Goal: Task Accomplishment & Management: Complete application form

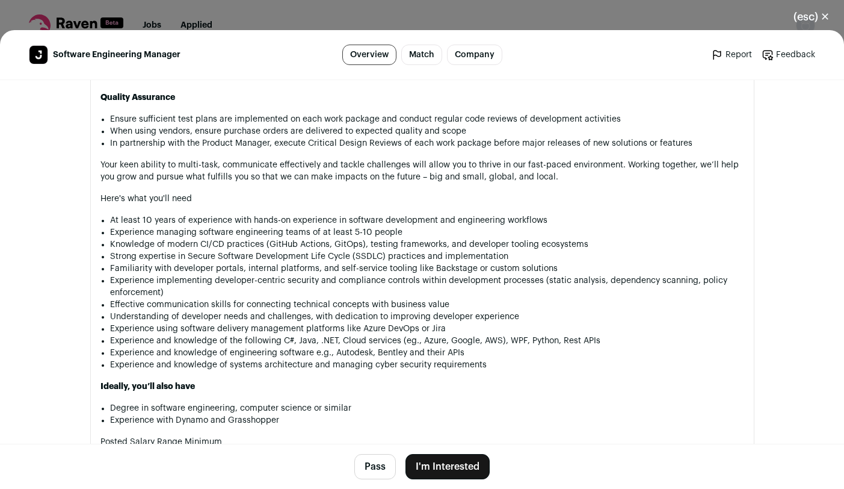
scroll to position [1228, 0]
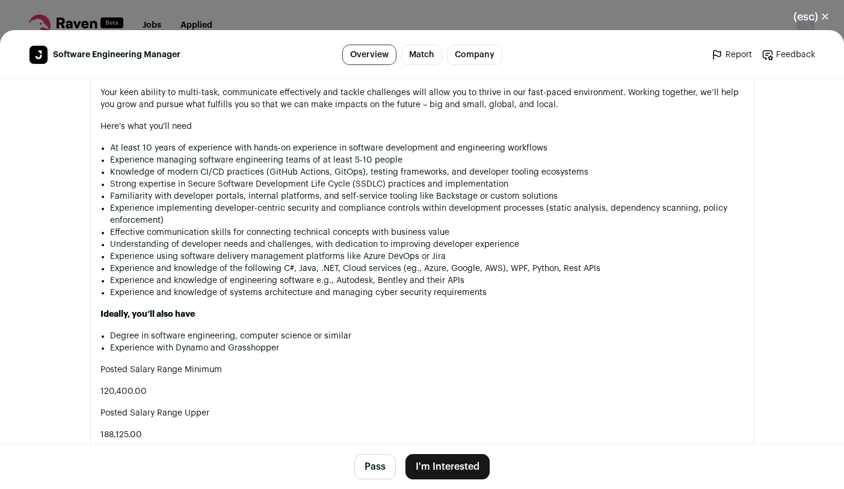
click at [241, 342] on li "Experience with Dynamo and Grasshopper" at bounding box center [427, 348] width 634 height 12
click at [277, 385] on p "120,400.00" at bounding box center [422, 391] width 644 height 12
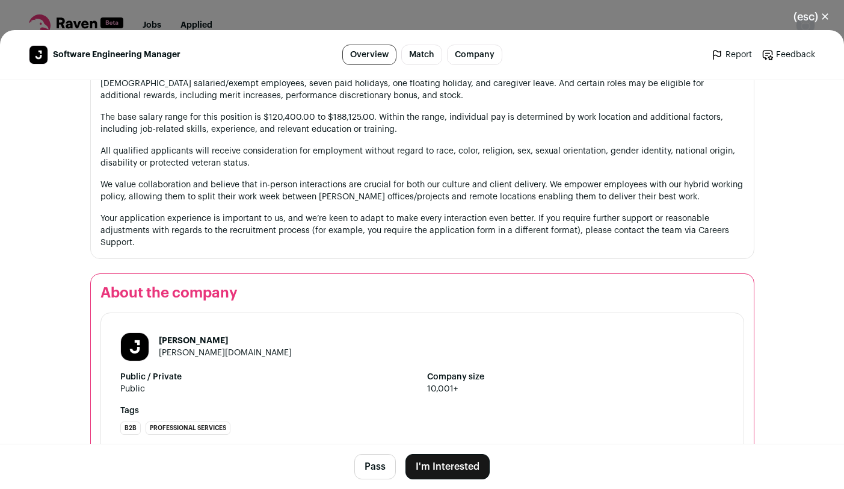
scroll to position [1661, 0]
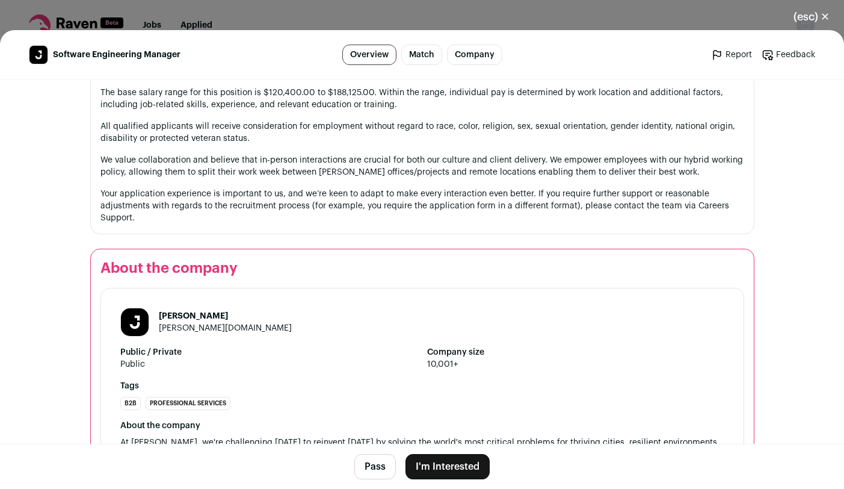
click at [192, 324] on link "jacobs.com" at bounding box center [225, 328] width 133 height 8
click at [445, 466] on button "I'm Interested" at bounding box center [448, 466] width 84 height 25
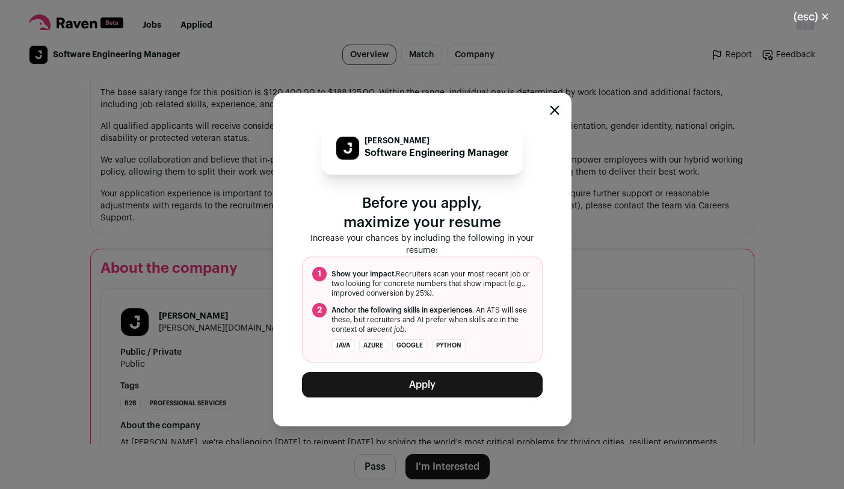
click at [437, 382] on button "Apply" at bounding box center [422, 384] width 241 height 25
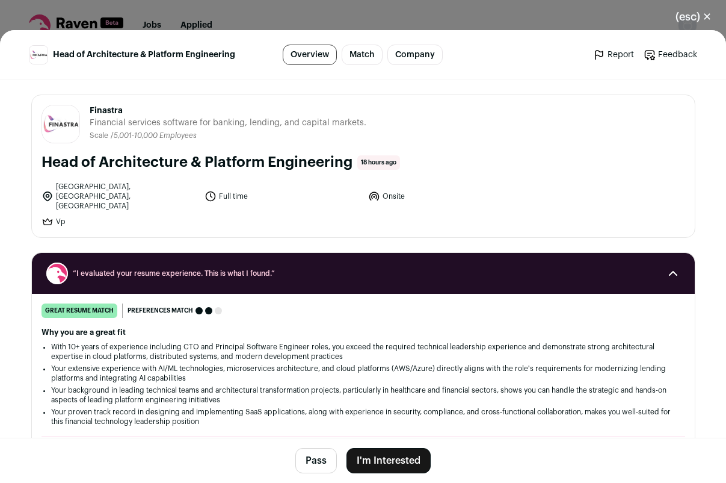
scroll to position [72, 0]
